Goal: Transaction & Acquisition: Purchase product/service

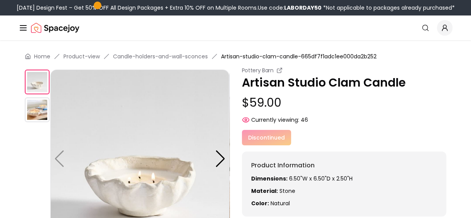
click at [31, 103] on img at bounding box center [37, 109] width 25 height 25
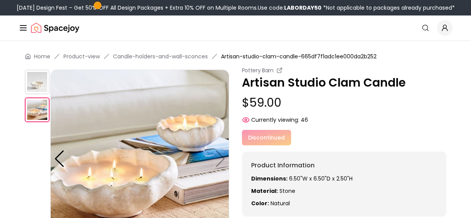
click at [31, 71] on img at bounding box center [37, 82] width 25 height 25
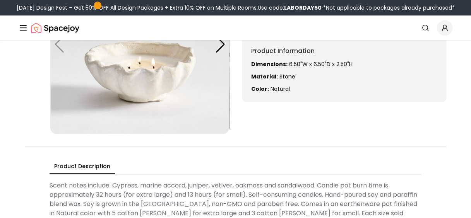
scroll to position [77, 0]
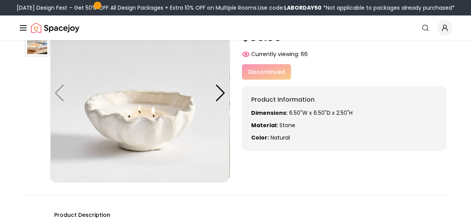
scroll to position [54, 0]
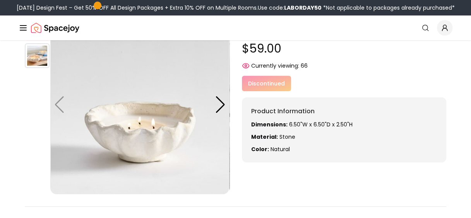
click at [29, 65] on img at bounding box center [37, 55] width 25 height 25
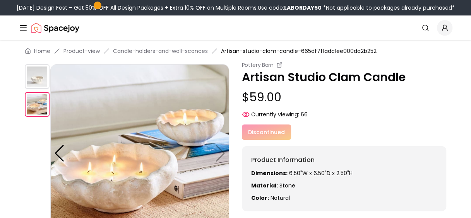
scroll to position [0, 0]
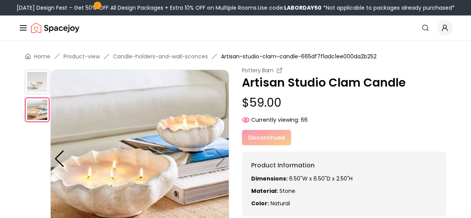
click at [38, 81] on img at bounding box center [37, 82] width 25 height 25
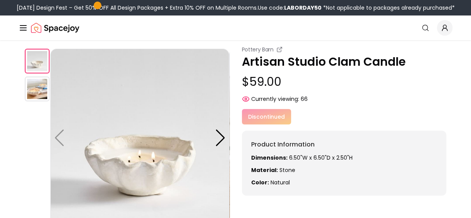
scroll to position [39, 0]
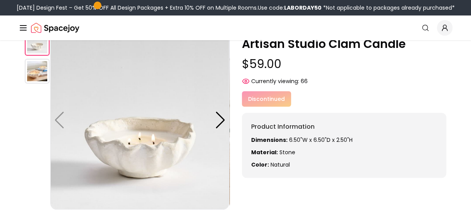
click at [108, 142] on img at bounding box center [139, 120] width 179 height 179
